Goal: Task Accomplishment & Management: Use online tool/utility

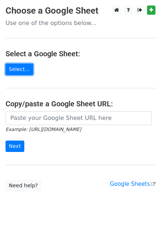
click at [15, 68] on link "Select..." at bounding box center [20, 69] width 28 height 11
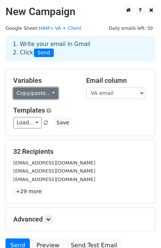
click at [49, 92] on link "Copy/paste..." at bounding box center [35, 93] width 45 height 11
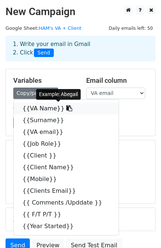
click at [46, 108] on link "{{VA Name}}" at bounding box center [66, 109] width 105 height 12
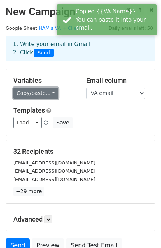
click at [47, 89] on link "Copy/paste..." at bounding box center [35, 93] width 45 height 11
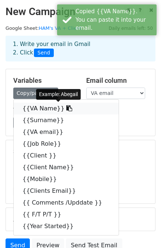
click at [43, 107] on link "{{VA Name}}" at bounding box center [66, 109] width 105 height 12
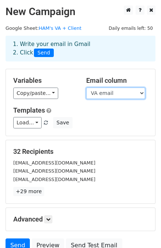
click at [141, 95] on select "VA Name Surname VA email Job Role Client Client Name Mobile Clients Email Comme…" at bounding box center [115, 93] width 59 height 11
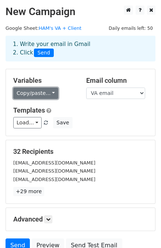
click at [47, 93] on link "Copy/paste..." at bounding box center [35, 93] width 45 height 11
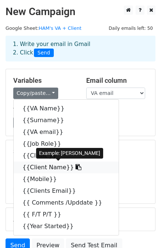
click at [44, 167] on link "{{Client Name}}" at bounding box center [66, 168] width 105 height 12
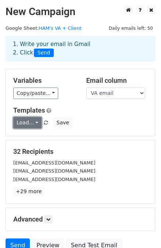
click at [33, 121] on link "Load..." at bounding box center [27, 122] width 28 height 11
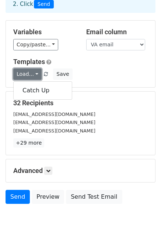
scroll to position [66, 0]
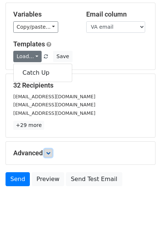
click at [50, 153] on icon at bounding box center [48, 153] width 4 height 4
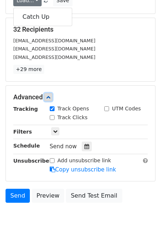
scroll to position [138, 0]
